Goal: Transaction & Acquisition: Obtain resource

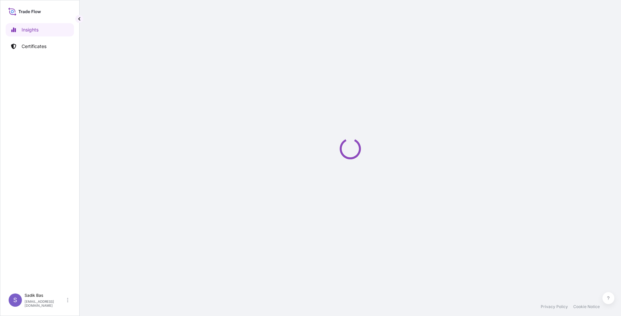
select select "2025"
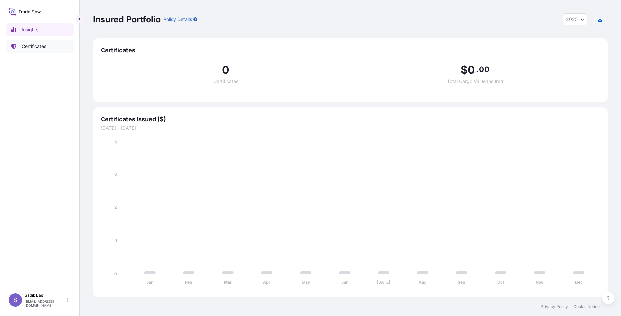
click at [29, 44] on p "Certificates" at bounding box center [34, 46] width 25 height 7
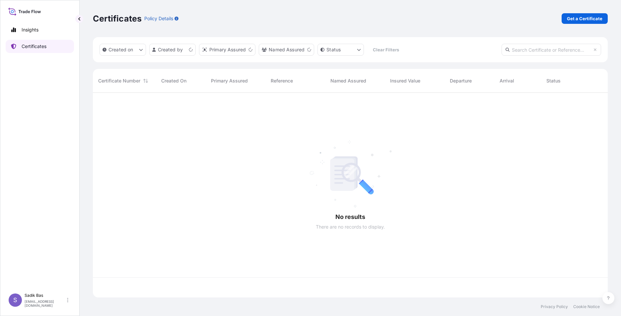
scroll to position [204, 510]
click at [585, 18] on p "Get a Certificate" at bounding box center [584, 18] width 35 height 7
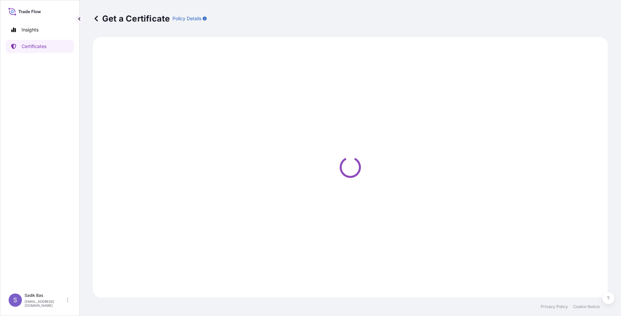
select select "Sea"
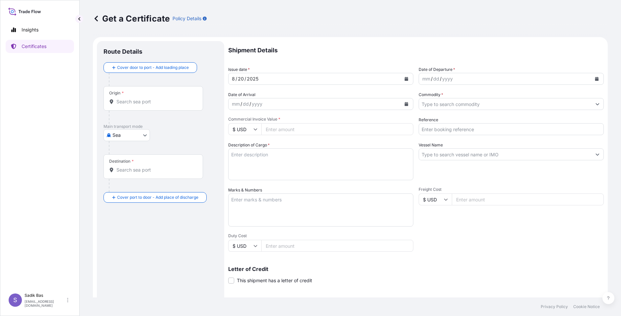
click at [148, 99] on input "Origin *" at bounding box center [155, 101] width 78 height 7
click at [146, 99] on input "Origin *" at bounding box center [155, 101] width 78 height 7
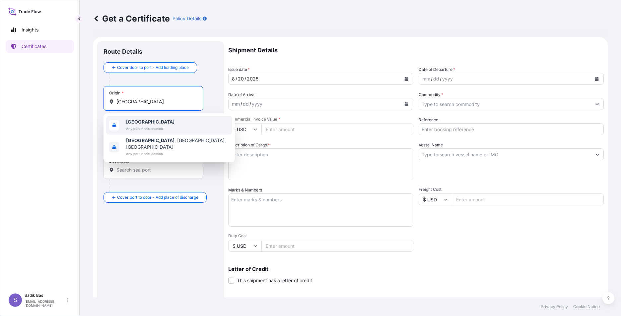
click at [154, 126] on span "Any port in this location" at bounding box center [150, 128] width 48 height 7
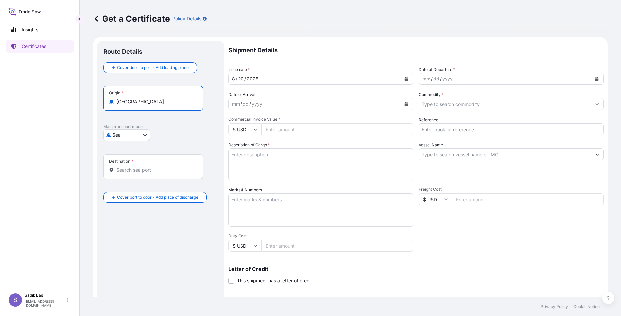
type input "[GEOGRAPHIC_DATA]"
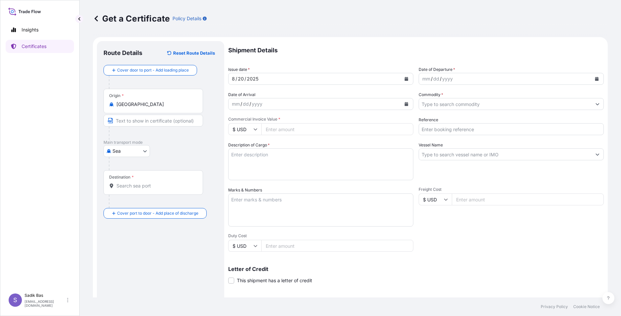
click at [152, 159] on div "Cover door to port - Add loading place Place of loading Road / [GEOGRAPHIC_DATA…" at bounding box center [160, 142] width 114 height 154
click at [165, 176] on div "Destination *" at bounding box center [152, 182] width 99 height 25
click at [165, 183] on input "Destination *" at bounding box center [155, 186] width 78 height 7
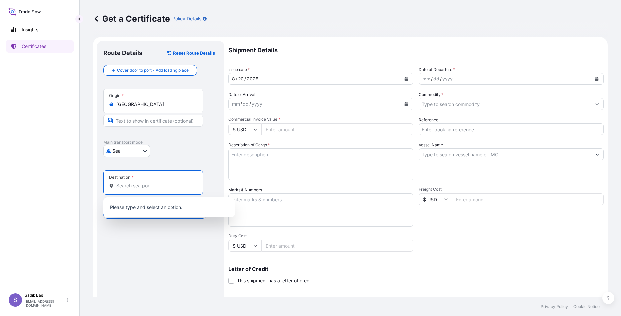
click at [141, 102] on input "[GEOGRAPHIC_DATA]" at bounding box center [155, 104] width 78 height 7
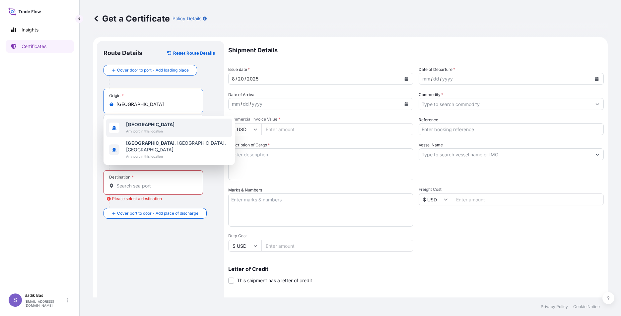
click at [138, 124] on b "[GEOGRAPHIC_DATA]" at bounding box center [150, 125] width 48 height 6
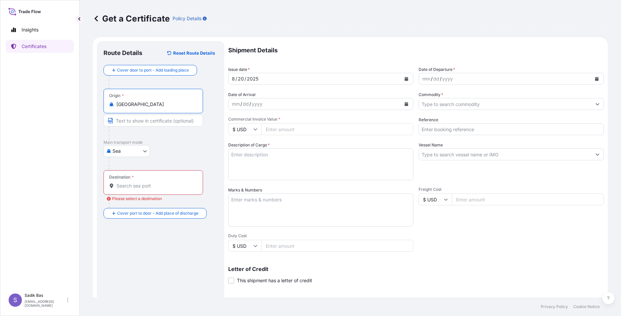
click at [144, 178] on div "Destination *" at bounding box center [152, 182] width 99 height 25
click at [144, 183] on input "Destination * Please select a destination" at bounding box center [155, 186] width 78 height 7
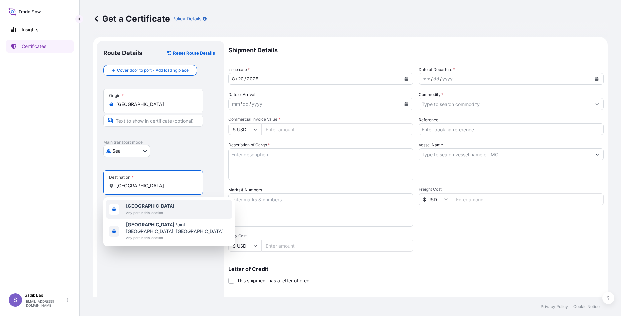
click at [152, 211] on span "Any port in this location" at bounding box center [150, 213] width 48 height 7
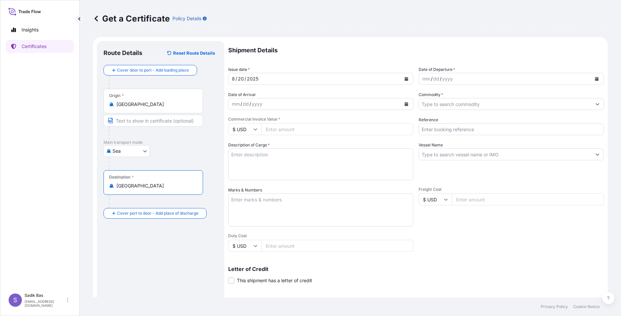
type input "[GEOGRAPHIC_DATA]"
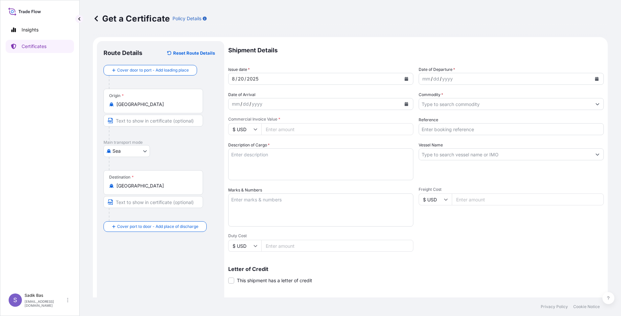
click at [126, 237] on div "Route Details Reset Route Details Cover door to port - Add loading place Place …" at bounding box center [160, 208] width 114 height 321
click at [143, 150] on body "2 options available. Insights Certificates S Sadik Bas [EMAIL_ADDRESS][DOMAIN_N…" at bounding box center [310, 158] width 621 height 316
click at [124, 179] on span "Road" at bounding box center [121, 180] width 11 height 7
select select "Road"
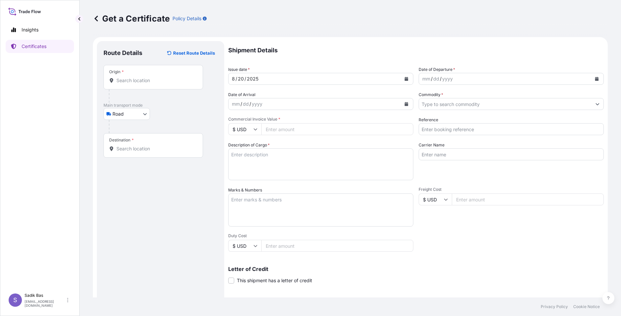
click at [128, 77] on div "Origin *" at bounding box center [152, 77] width 99 height 25
click at [128, 77] on input "Origin *" at bounding box center [155, 80] width 78 height 7
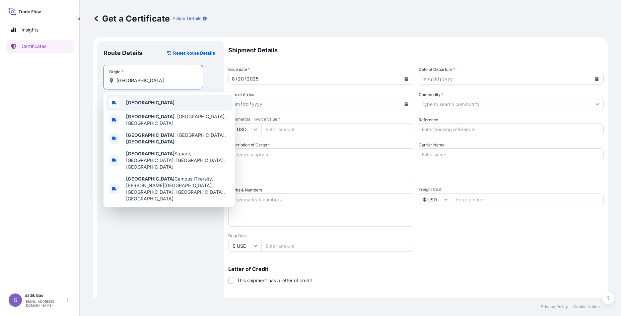
click at [138, 104] on b "[GEOGRAPHIC_DATA]" at bounding box center [150, 103] width 48 height 6
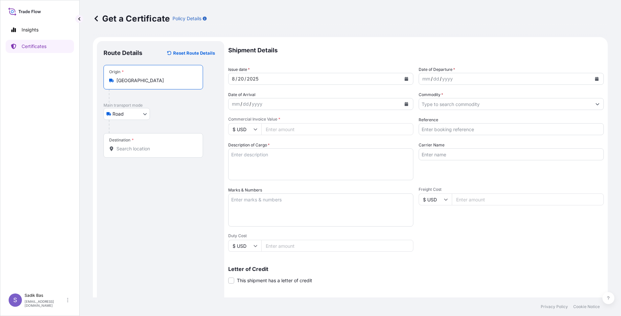
type input "[GEOGRAPHIC_DATA]"
click at [140, 152] on div "Destination *" at bounding box center [152, 145] width 99 height 25
click at [140, 152] on input "Destination *" at bounding box center [155, 149] width 78 height 7
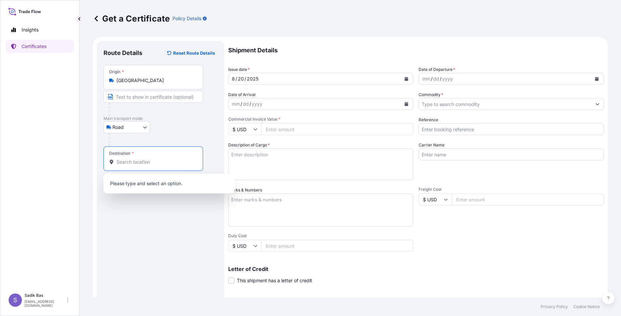
click at [144, 158] on div "Destination *" at bounding box center [152, 159] width 99 height 25
click at [144, 159] on input "Destination *" at bounding box center [155, 162] width 78 height 7
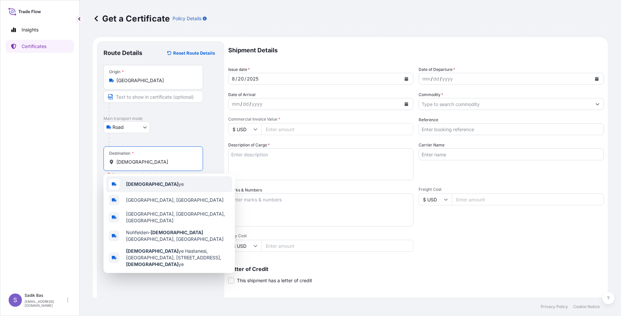
click at [151, 185] on div "Türki ye" at bounding box center [169, 184] width 126 height 16
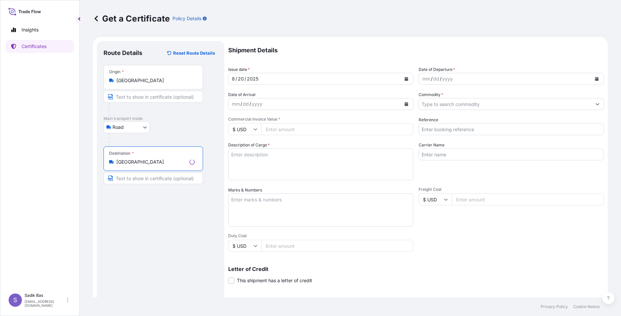
type input "[GEOGRAPHIC_DATA]"
click at [305, 77] on div "[DATE]" at bounding box center [314, 79] width 172 height 12
click at [285, 102] on div "mm / dd / yyyy" at bounding box center [314, 104] width 172 height 12
click at [503, 76] on div "mm / dd / yyyy" at bounding box center [505, 79] width 172 height 12
click at [595, 78] on icon "Calendar" at bounding box center [597, 79] width 4 height 4
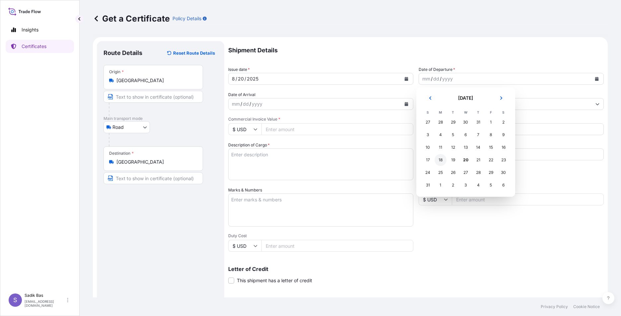
click at [442, 160] on div "18" at bounding box center [440, 160] width 12 height 12
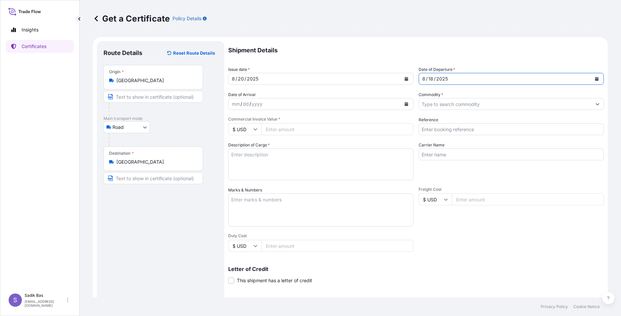
click at [594, 77] on button "Calendar" at bounding box center [596, 79] width 11 height 11
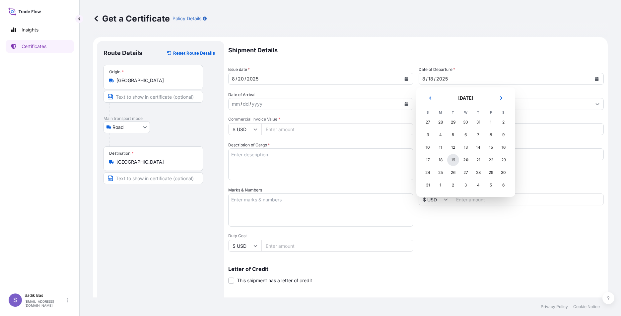
click at [454, 161] on div "19" at bounding box center [453, 160] width 12 height 12
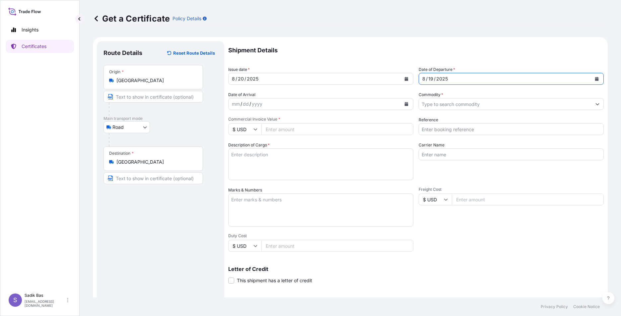
click at [286, 104] on div "mm / dd / yyyy" at bounding box center [314, 104] width 172 height 12
click at [404, 102] on icon "Calendar" at bounding box center [406, 104] width 4 height 4
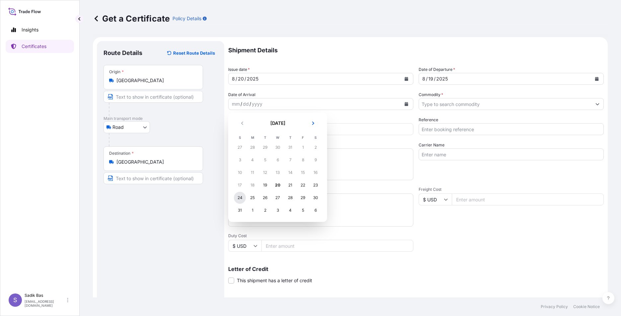
click at [243, 198] on div "24" at bounding box center [240, 198] width 12 height 12
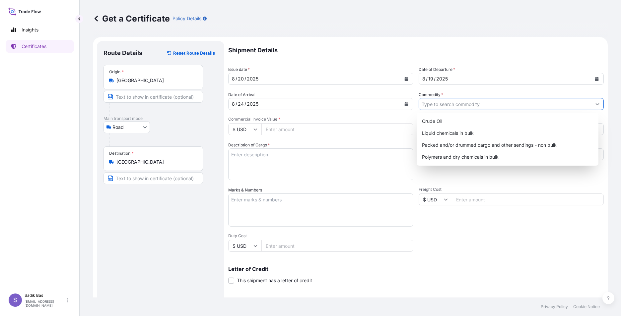
click at [518, 105] on input "Commodity *" at bounding box center [505, 104] width 172 height 12
click at [483, 147] on div "Packed and/or drummed cargo and other sendings - non bulk" at bounding box center [507, 145] width 177 height 12
type input "Packed and/or drummed cargo and other sendings - non bulk"
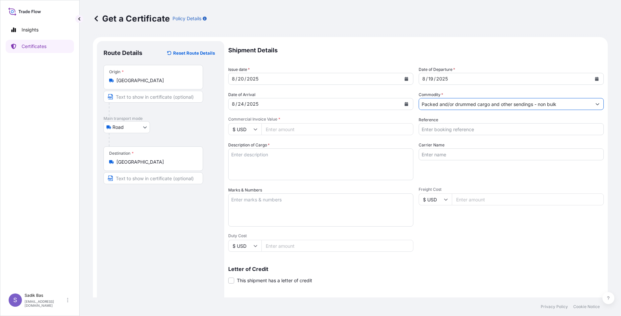
click at [273, 128] on input "Commercial Invoice Value *" at bounding box center [337, 129] width 152 height 12
type input "36381"
click at [300, 128] on input "36381" at bounding box center [337, 129] width 152 height 12
type input "36381.62"
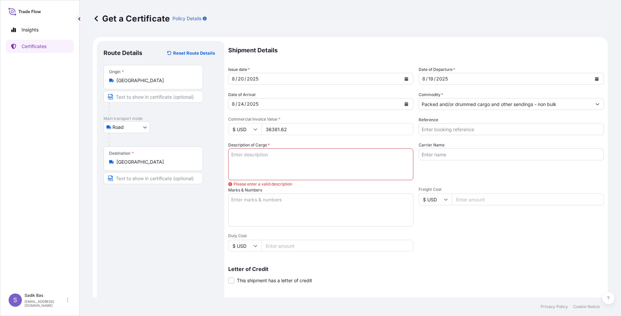
click at [256, 128] on icon at bounding box center [255, 129] width 4 height 4
click at [245, 150] on div "€ EUR" at bounding box center [245, 147] width 28 height 13
type input "€ EUR"
click at [267, 161] on textarea "Description of Cargo *" at bounding box center [320, 165] width 185 height 32
click at [248, 158] on textarea "Description of Cargo *" at bounding box center [320, 165] width 185 height 32
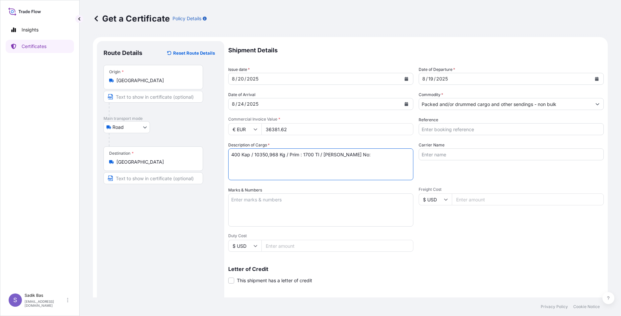
paste textarea "572025127"
click at [287, 163] on textarea "400 Kap / 10350,968 Kg / Prim : 1700 Tl / Abonman Poliçe No: 572025127" at bounding box center [320, 165] width 185 height 32
type textarea "400 Kap / 10350,968 Kg / Prim : 1700 Tl / Abonman Poliçe No: 572025127"
click at [479, 156] on input "Carrier Name" at bounding box center [510, 155] width 185 height 12
click at [465, 128] on input "Reference" at bounding box center [510, 129] width 185 height 12
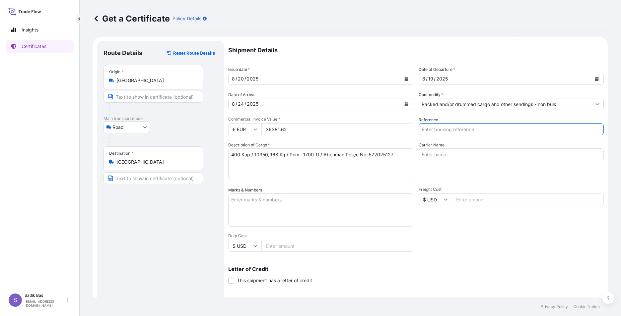
paste input "4900879307"
paste input "4900868541"
click at [496, 130] on input "4900879307 / 4900868541 /" at bounding box center [510, 129] width 185 height 12
click at [471, 129] on input "4900879307 / 4900868541 /" at bounding box center [510, 129] width 185 height 12
type input "4900879307 / 541 /"
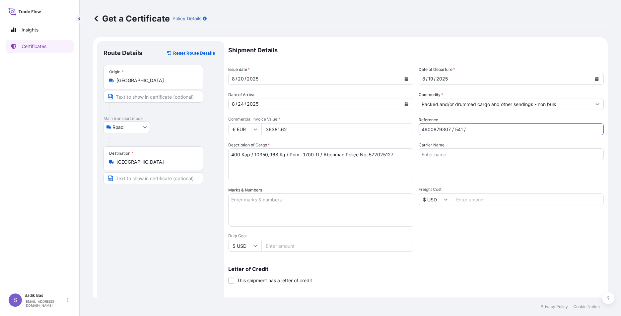
click at [481, 129] on input "4900879307 / 541 /" at bounding box center [510, 129] width 185 height 12
click at [436, 154] on input "Carrier Name" at bounding box center [510, 155] width 185 height 12
paste input "81 ACG 209"
type input "81 ACG 209"
click at [273, 203] on textarea "Marks & Numbers" at bounding box center [320, 210] width 185 height 33
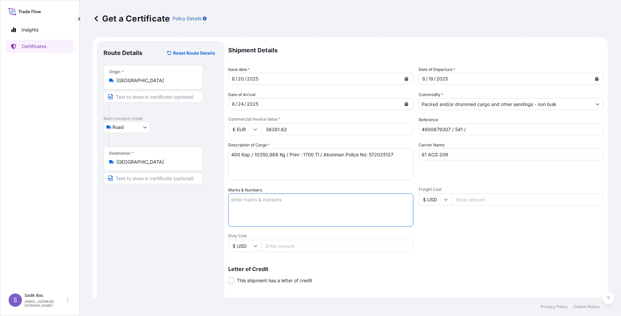
scroll to position [89, 0]
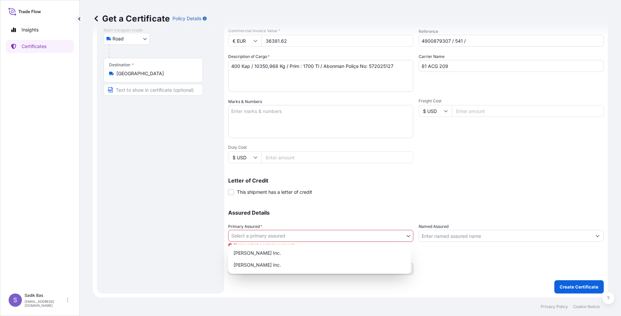
click at [264, 236] on body "Insights Certificates S Sadik Bas [EMAIL_ADDRESS][DOMAIN_NAME] Get a Certificat…" at bounding box center [310, 158] width 621 height 316
click at [266, 253] on div "[PERSON_NAME] Inc." at bounding box center [319, 253] width 177 height 12
select select "32057"
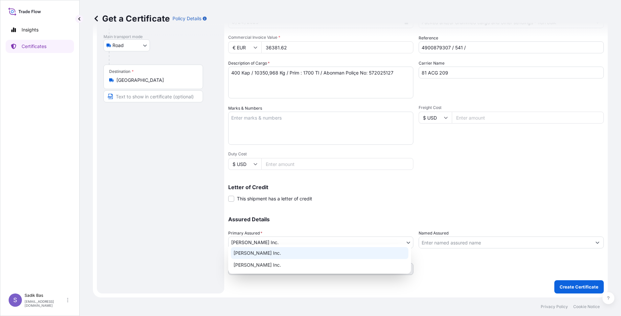
scroll to position [82, 0]
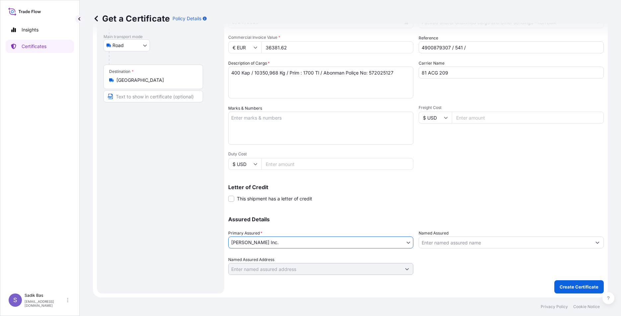
click at [493, 242] on input "Named Assured" at bounding box center [505, 243] width 172 height 12
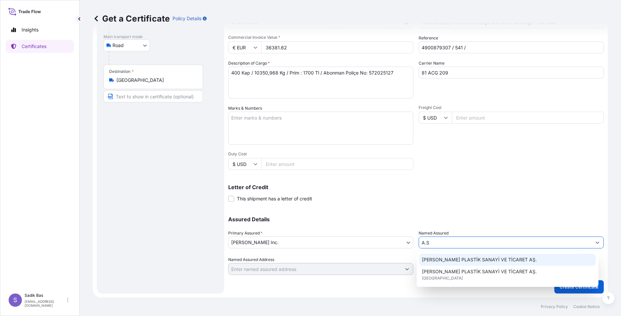
click at [484, 259] on span "[PERSON_NAME] PLASTİK SANAYİ VE TİCARET AŞ." at bounding box center [479, 260] width 115 height 7
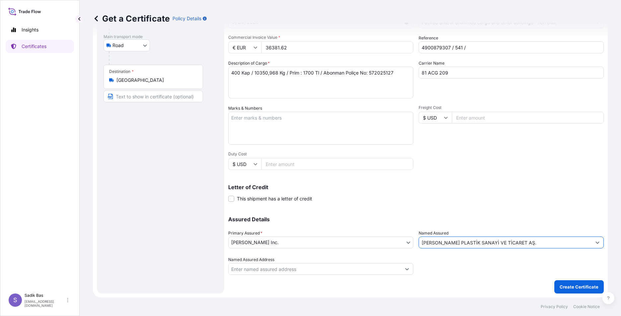
type input "[PERSON_NAME] PLASTİK SANAYİ VE TİCARET AŞ."
click at [286, 269] on input "Named Assured Address" at bounding box center [314, 269] width 172 height 12
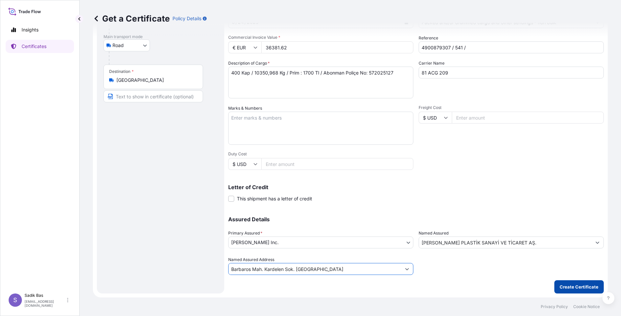
type input "Barbaros Mah. Kardelen Sok. [GEOGRAPHIC_DATA]"
click at [584, 286] on p "Create Certificate" at bounding box center [578, 287] width 39 height 7
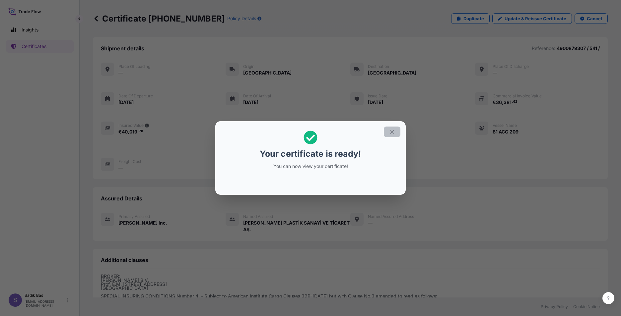
click at [393, 131] on icon "button" at bounding box center [392, 132] width 6 height 6
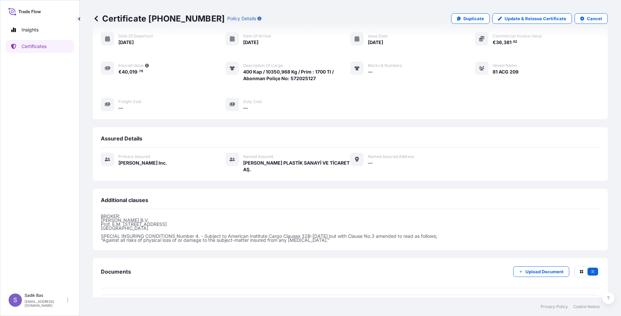
scroll to position [83, 0]
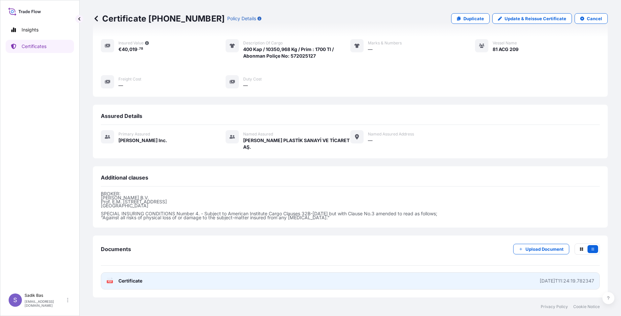
click at [123, 277] on link "PDF Certificate [DATE]T11:24:19.782347" at bounding box center [350, 280] width 499 height 17
